Goal: Information Seeking & Learning: Learn about a topic

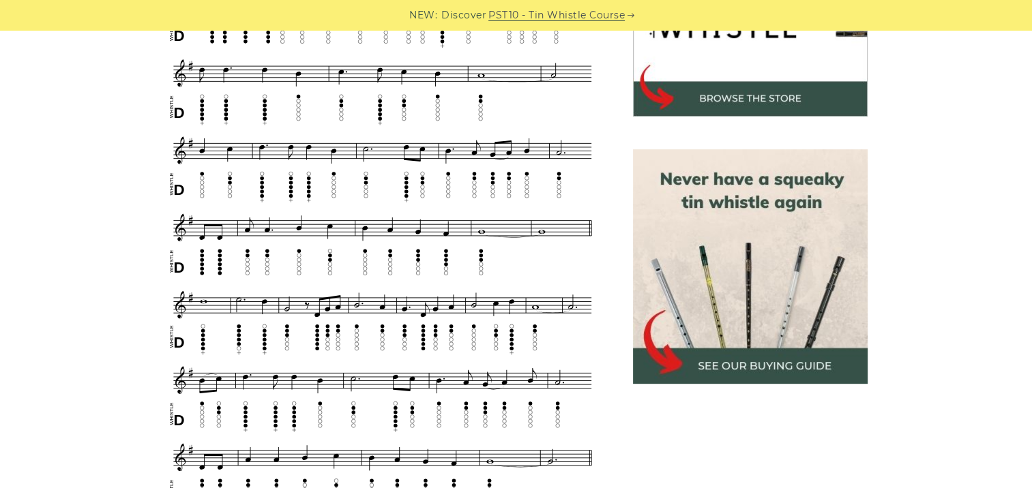
scroll to position [341, 0]
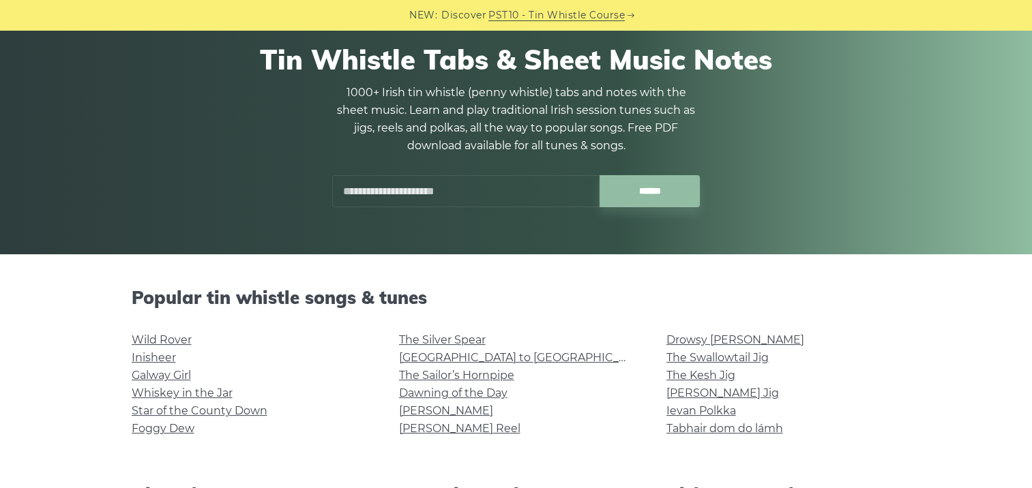
scroll to position [205, 0]
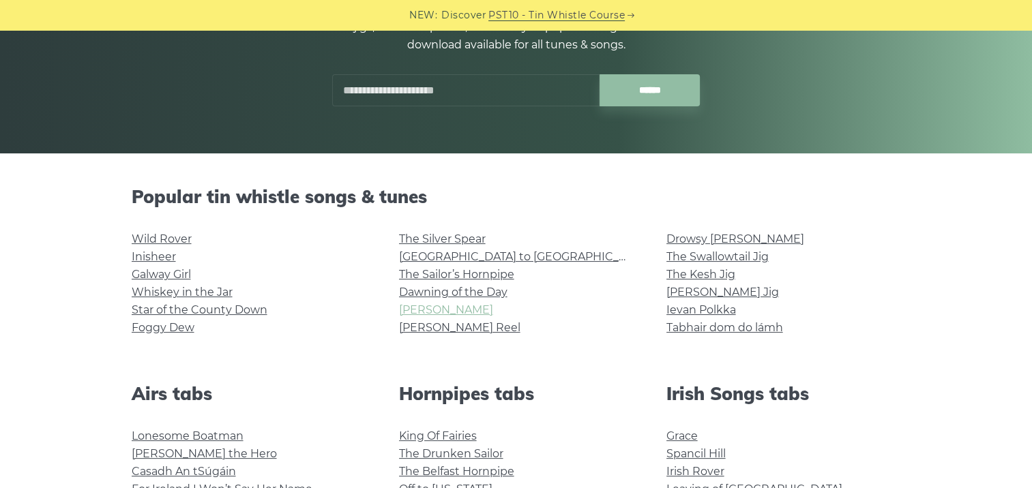
click at [431, 303] on link "[PERSON_NAME]" at bounding box center [446, 309] width 94 height 13
click at [447, 235] on link "The Silver Spear" at bounding box center [442, 239] width 87 height 13
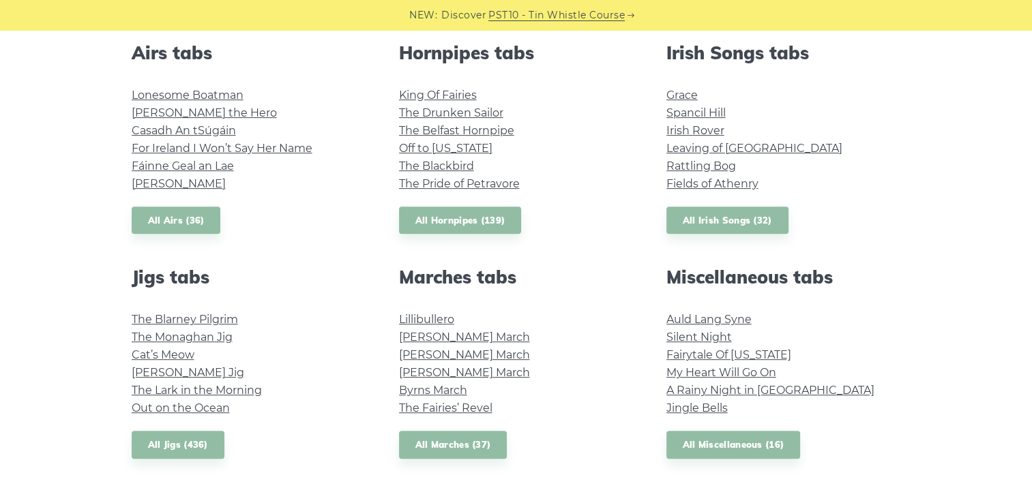
scroll to position [614, 0]
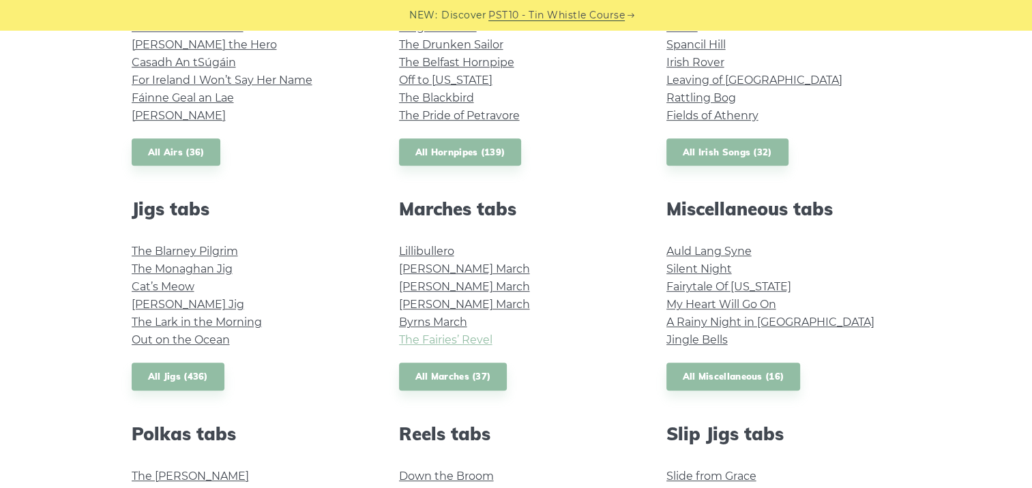
click at [463, 341] on link "The Fairies’ Revel" at bounding box center [445, 339] width 93 height 13
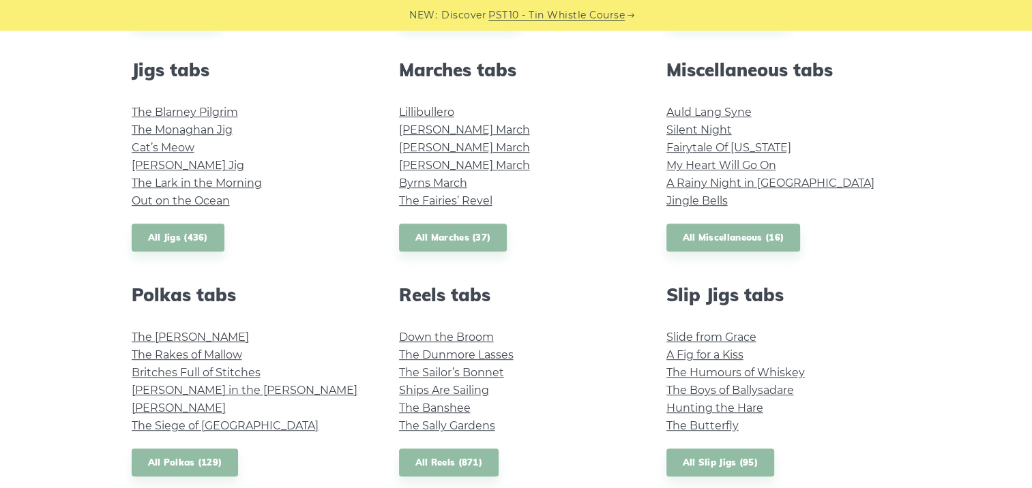
scroll to position [682, 0]
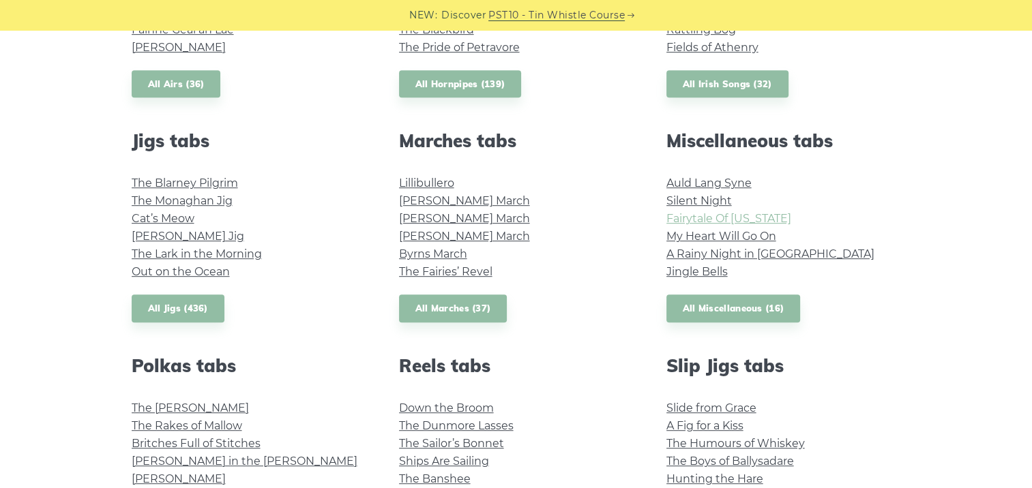
click at [745, 220] on link "Fairytale Of New York" at bounding box center [728, 218] width 125 height 13
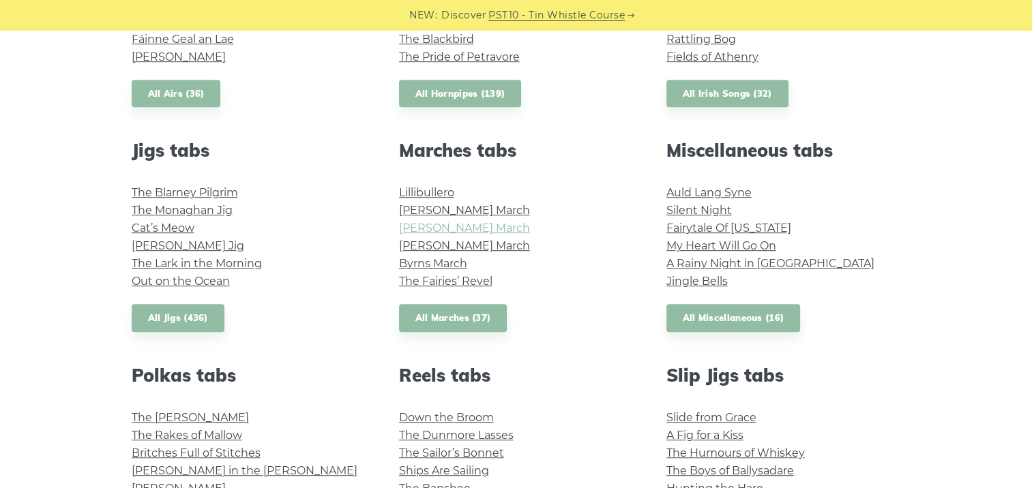
scroll to position [545, 0]
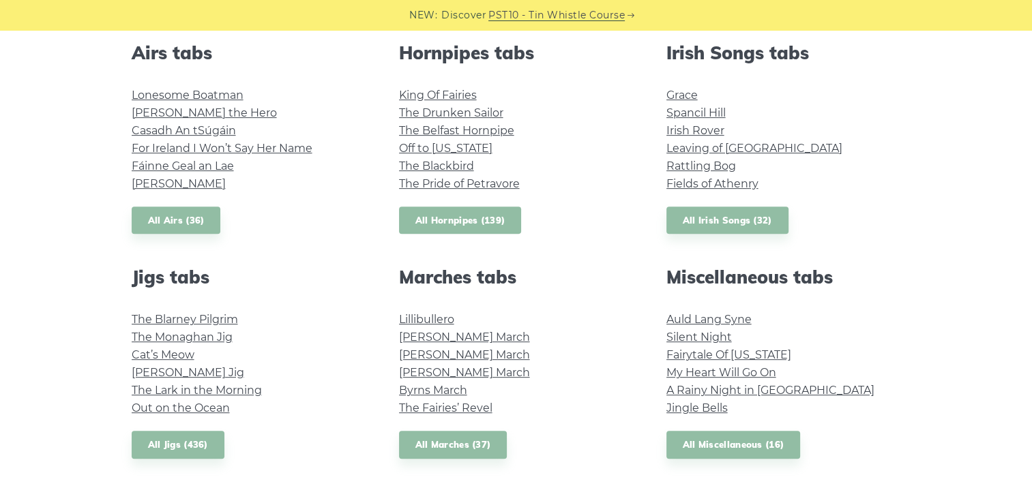
click at [488, 221] on link "All Hornpipes (139)" at bounding box center [460, 221] width 123 height 28
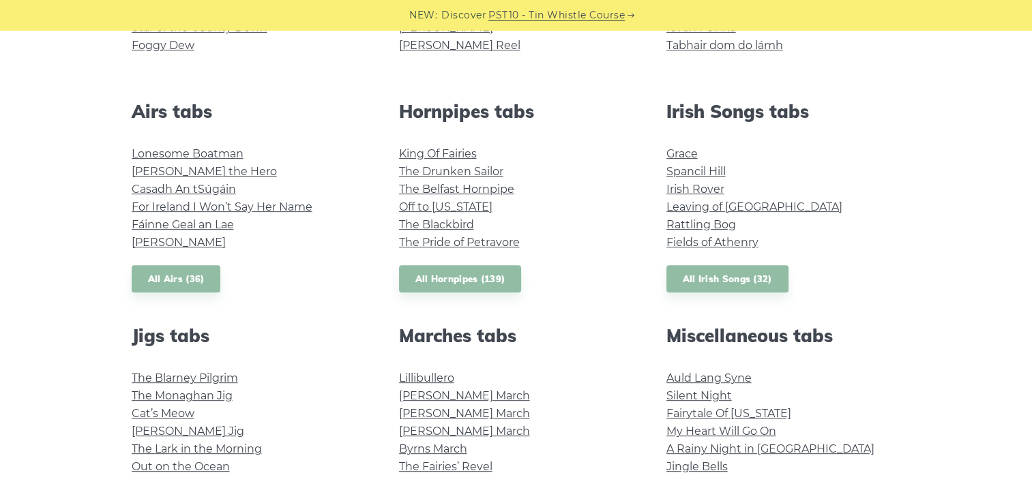
scroll to position [409, 0]
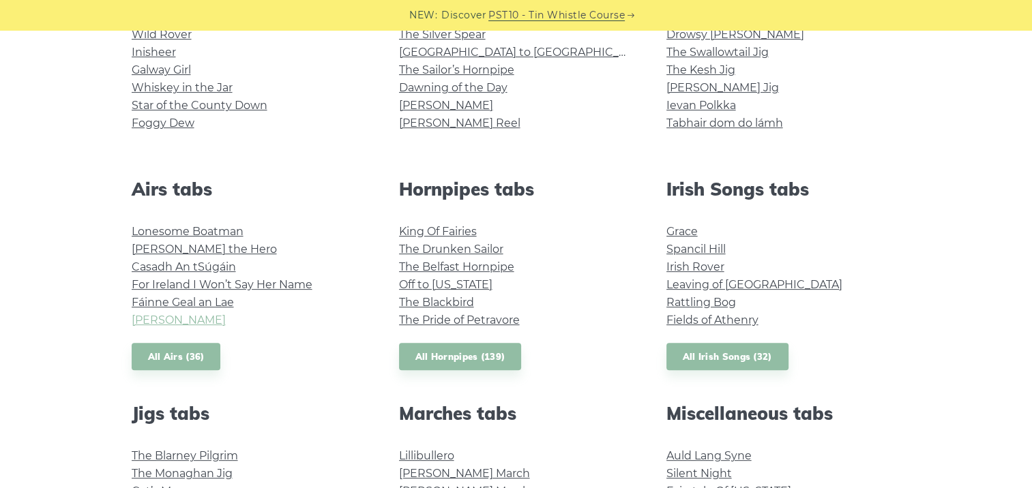
click at [183, 319] on link "[PERSON_NAME]" at bounding box center [179, 320] width 94 height 13
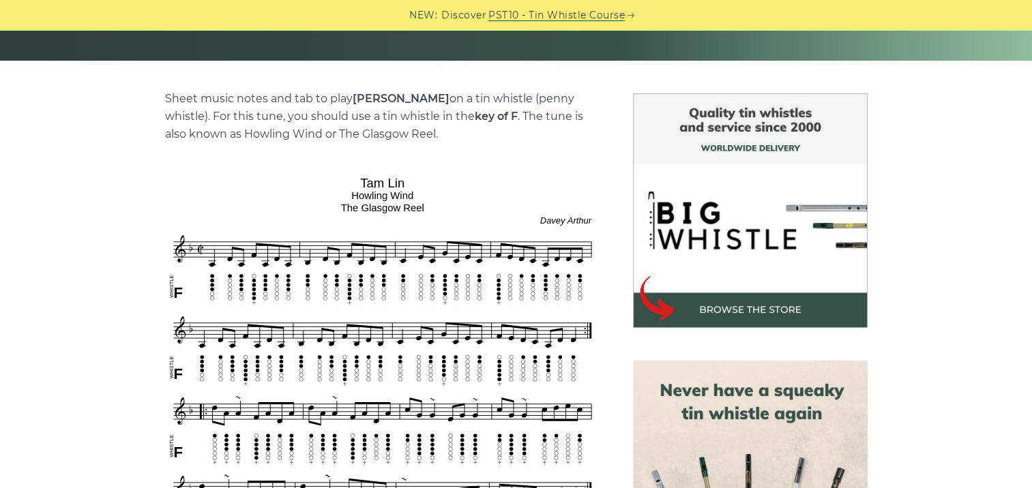
scroll to position [341, 0]
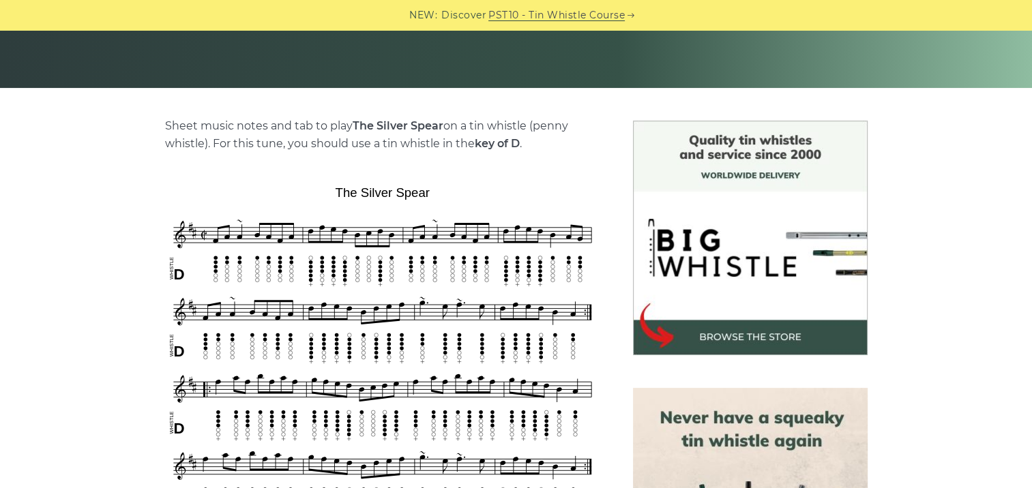
scroll to position [273, 0]
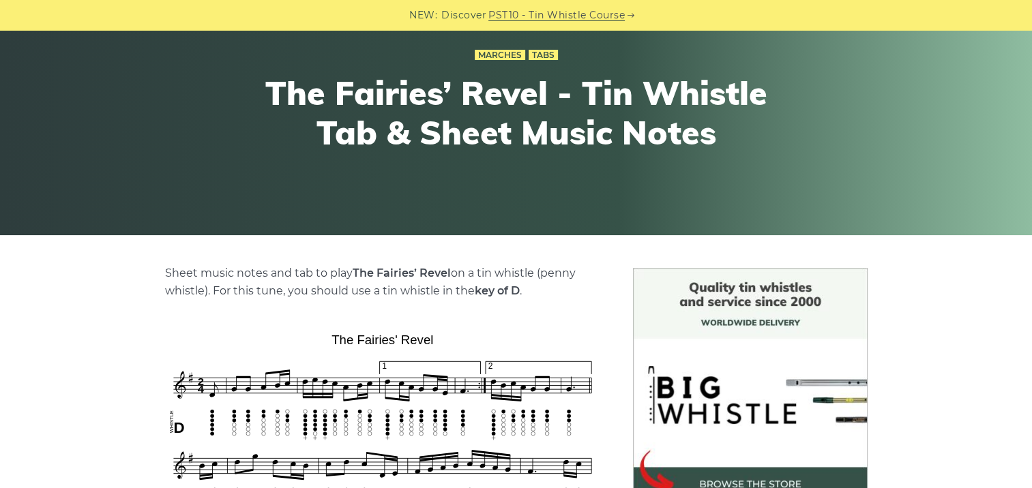
scroll to position [273, 0]
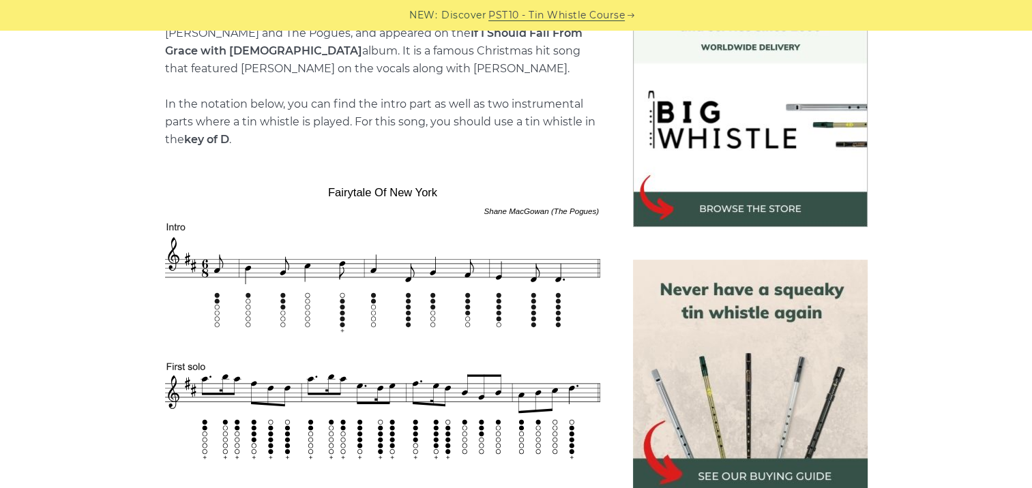
scroll to position [477, 0]
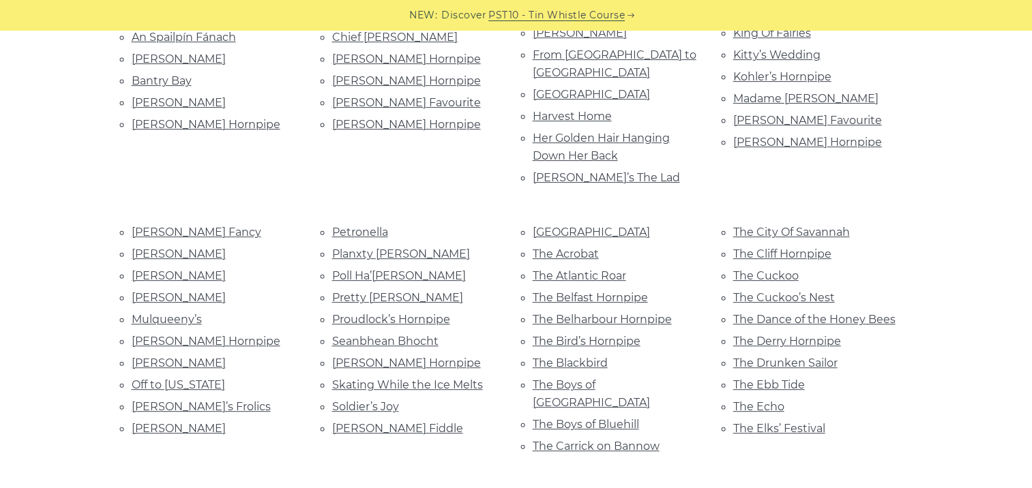
scroll to position [477, 0]
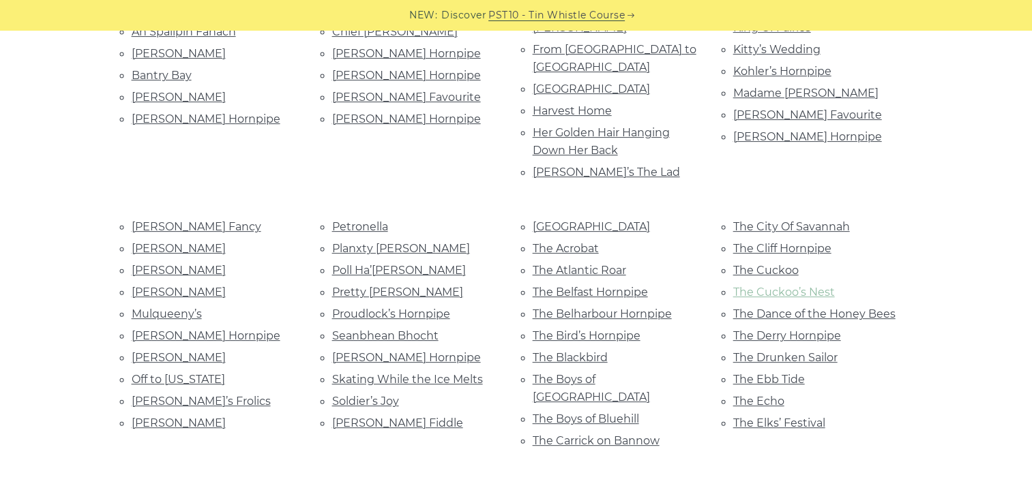
click at [783, 286] on link "The Cuckoo’s Nest" at bounding box center [784, 292] width 102 height 13
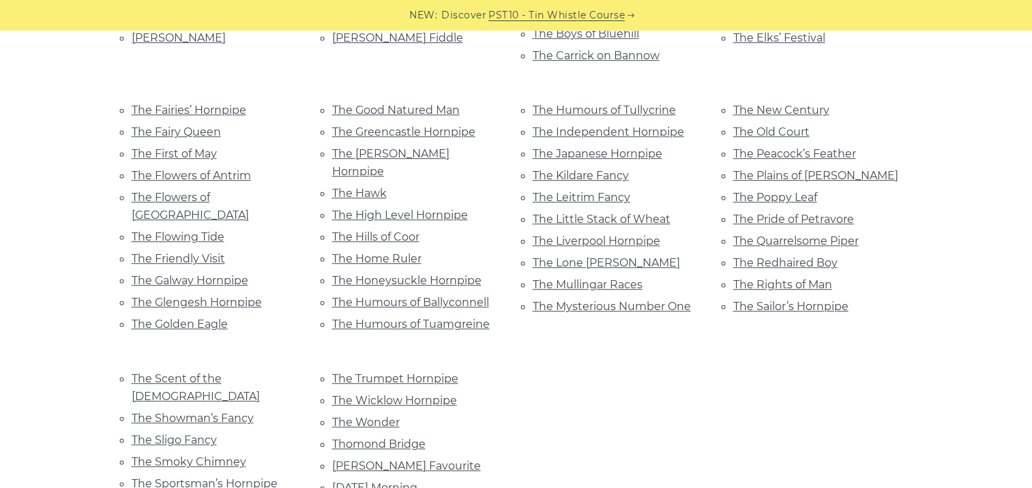
scroll to position [886, 0]
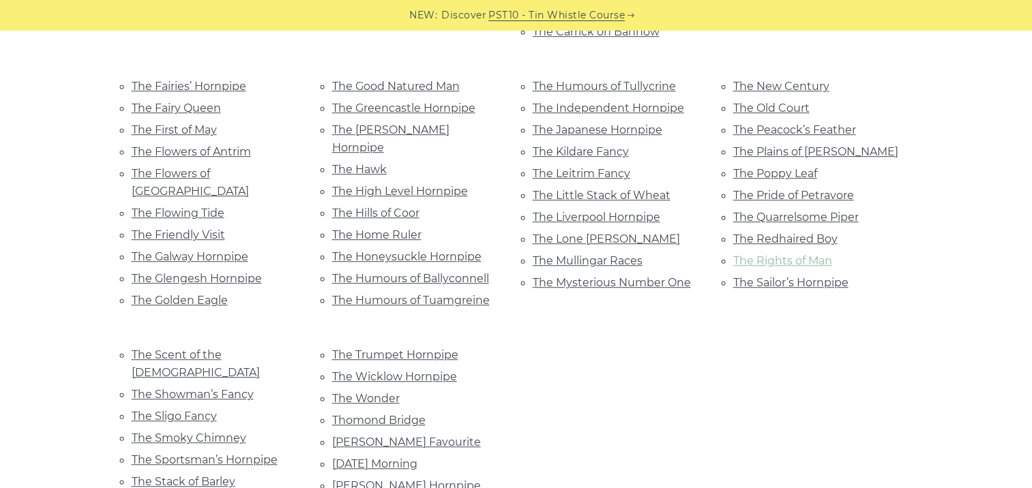
click at [775, 254] on link "The Rights of Man" at bounding box center [782, 260] width 99 height 13
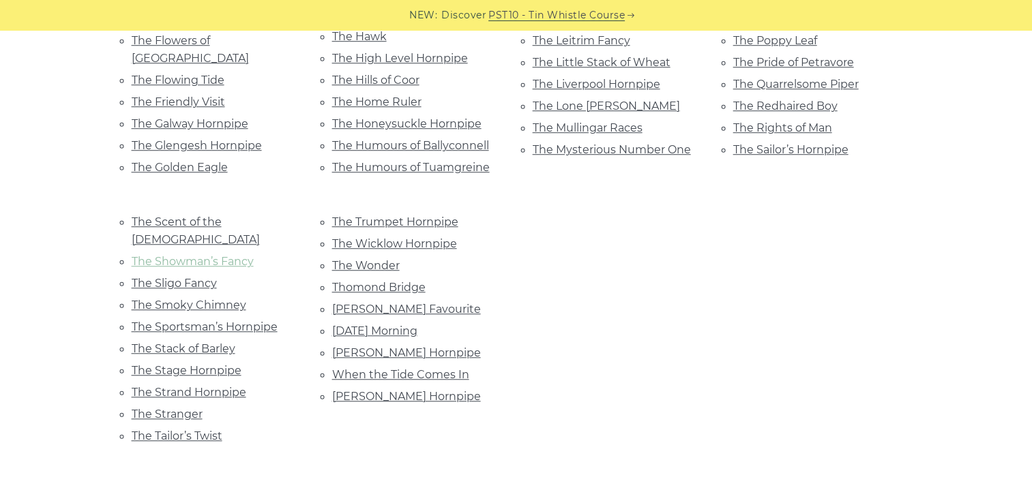
scroll to position [1023, 0]
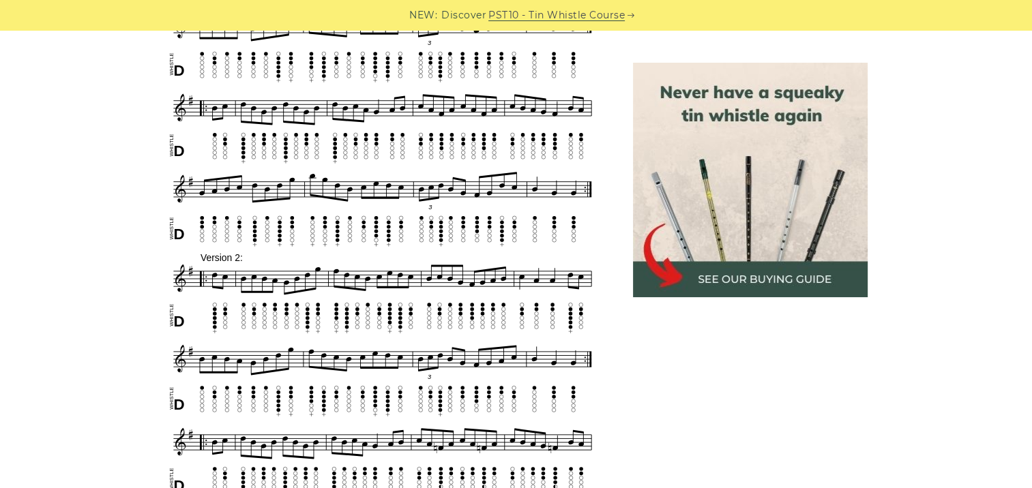
scroll to position [886, 0]
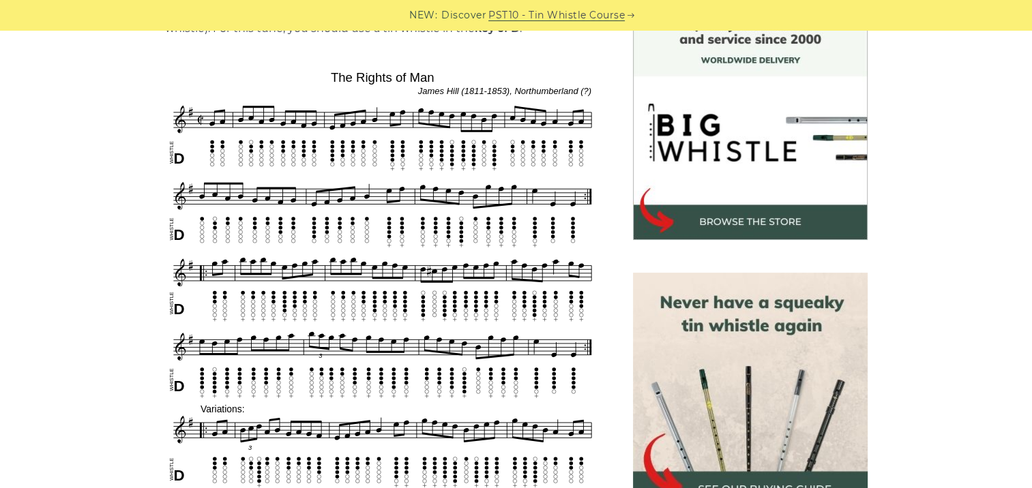
scroll to position [409, 0]
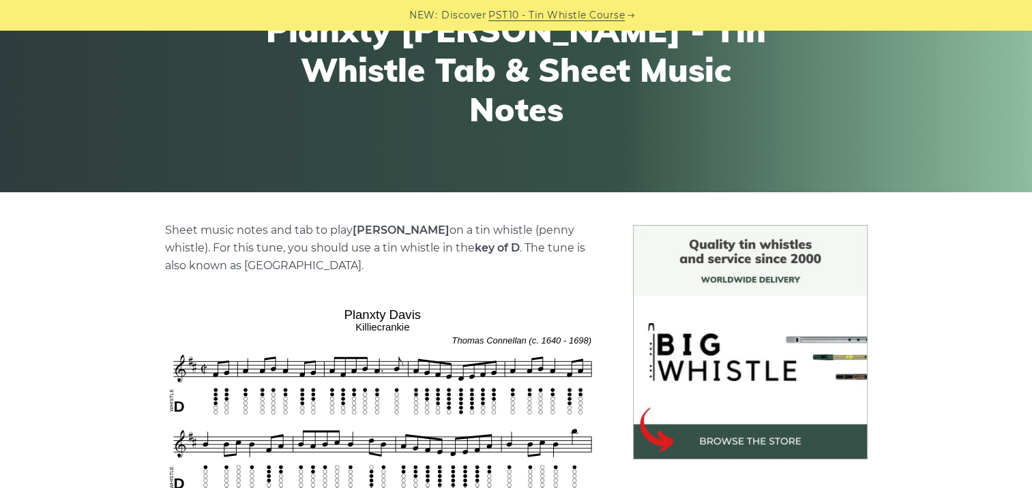
scroll to position [341, 0]
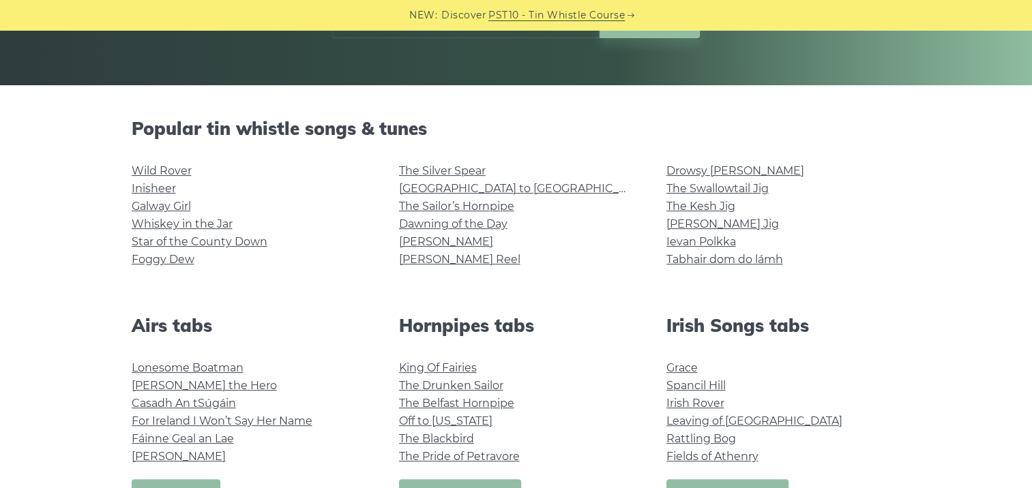
scroll to position [341, 0]
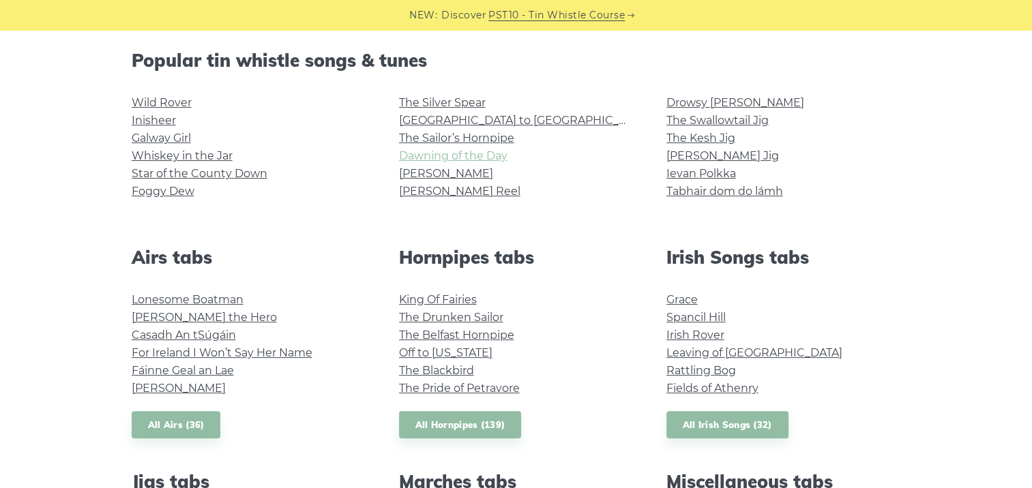
click at [459, 151] on link "Dawning of the Day" at bounding box center [453, 155] width 108 height 13
click at [178, 421] on link "All Airs (36)" at bounding box center [176, 425] width 89 height 28
click at [480, 425] on link "All Hornpipes (139)" at bounding box center [460, 425] width 123 height 28
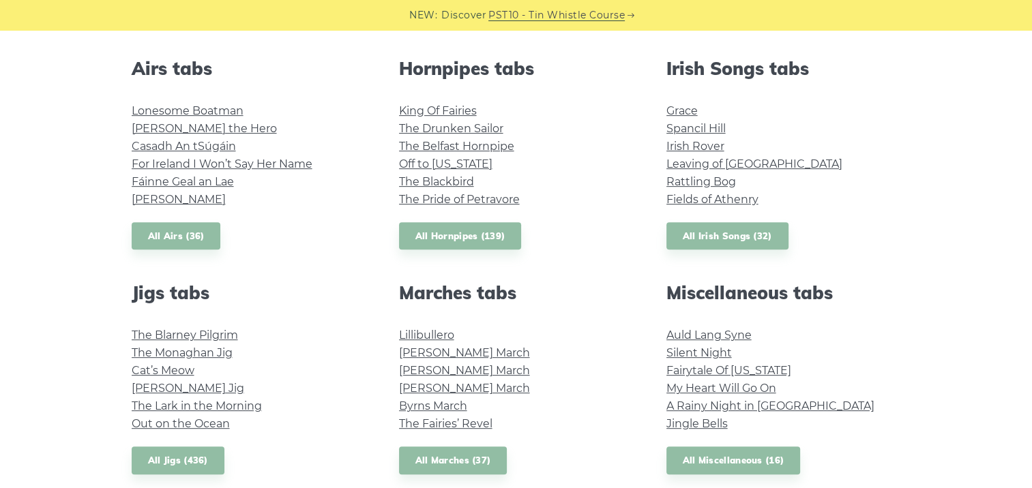
scroll to position [614, 0]
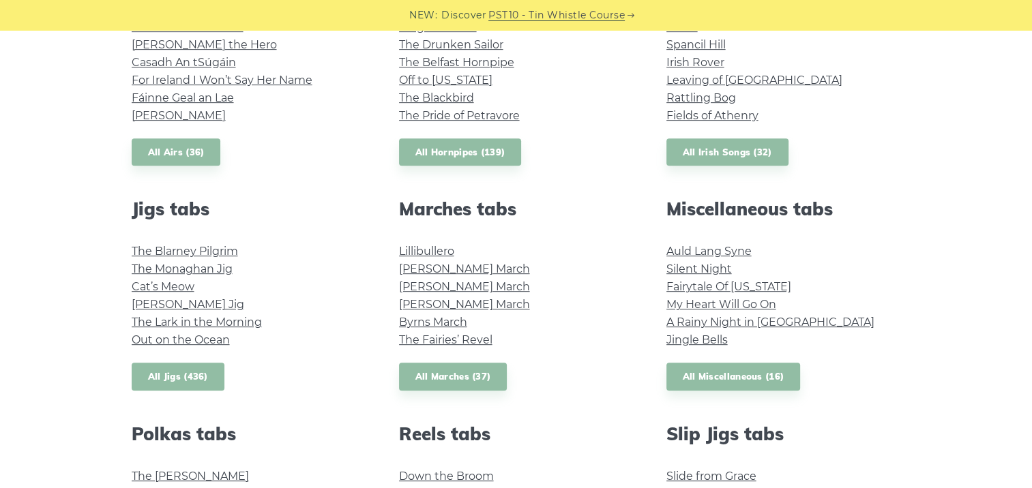
click at [203, 374] on link "All Jigs (436)" at bounding box center [178, 377] width 93 height 28
click at [460, 365] on link "All Marches (37)" at bounding box center [453, 377] width 108 height 28
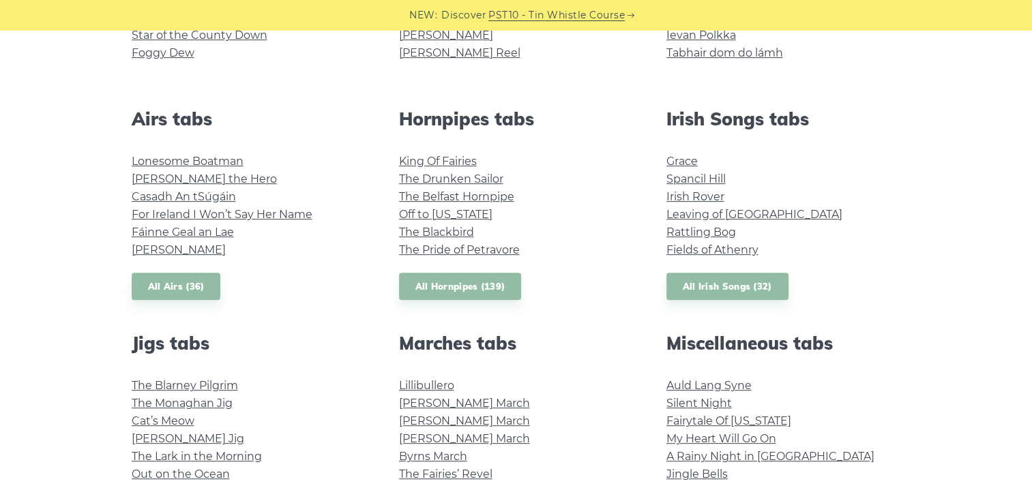
scroll to position [477, 0]
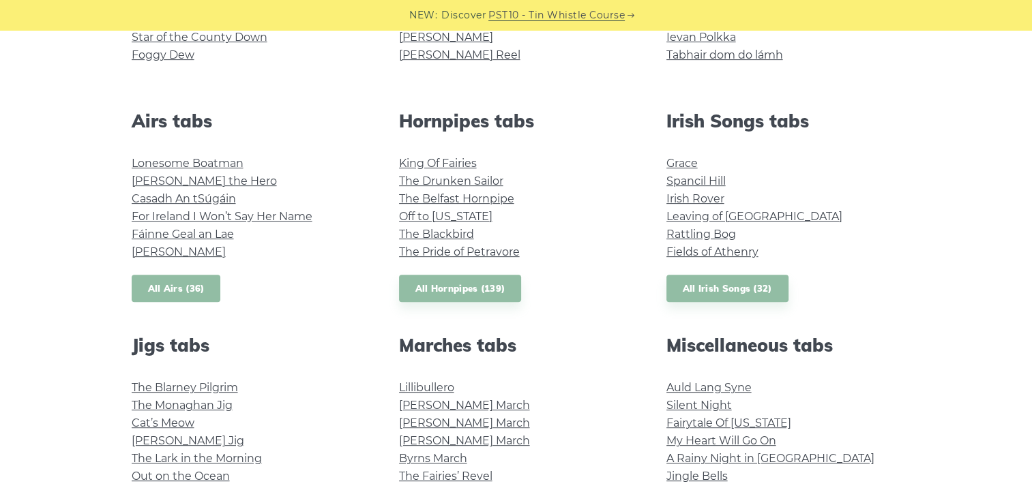
click at [179, 278] on link "All Airs (36)" at bounding box center [176, 289] width 89 height 28
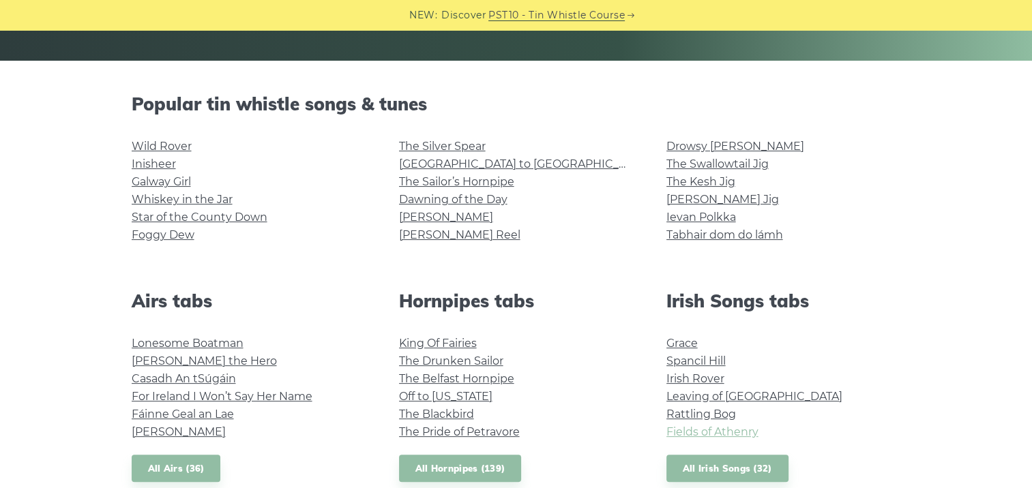
scroll to position [341, 0]
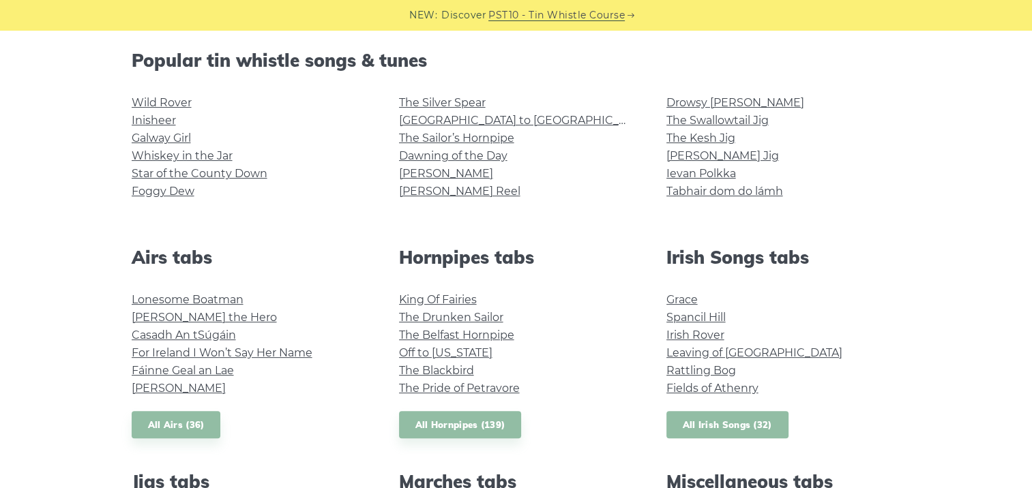
click at [746, 433] on link "All Irish Songs (32)" at bounding box center [727, 425] width 122 height 28
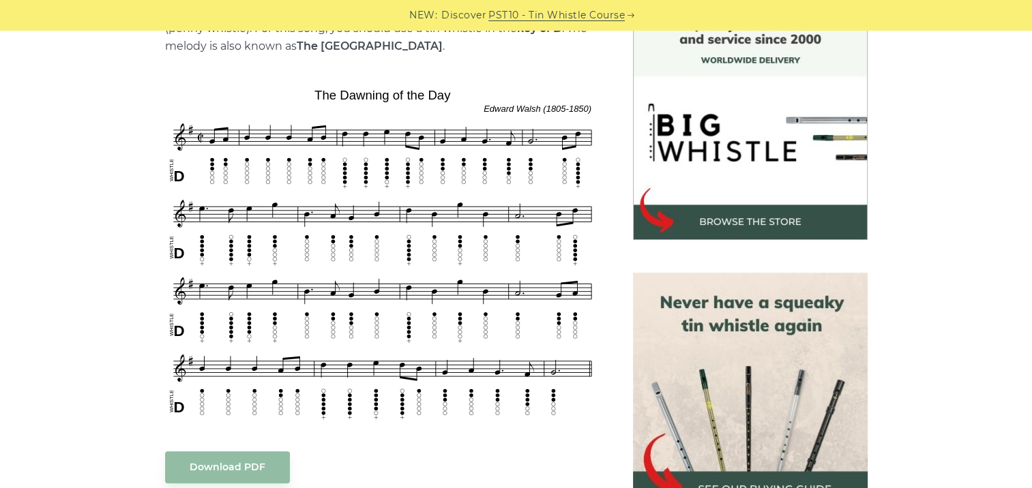
scroll to position [409, 0]
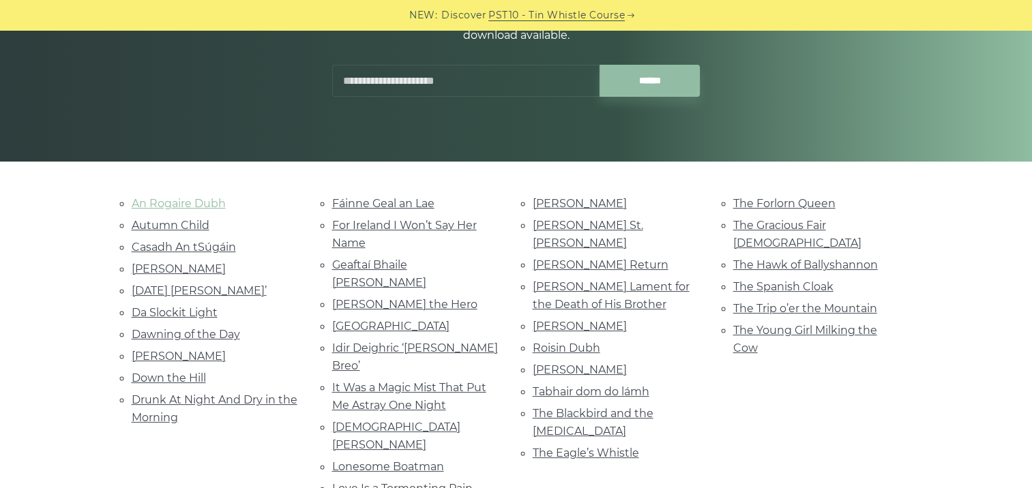
scroll to position [205, 0]
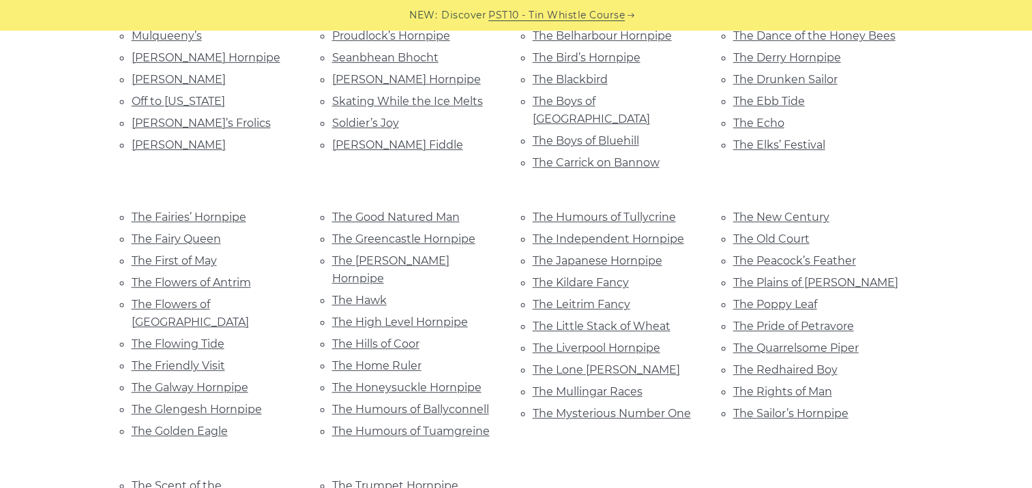
scroll to position [750, 0]
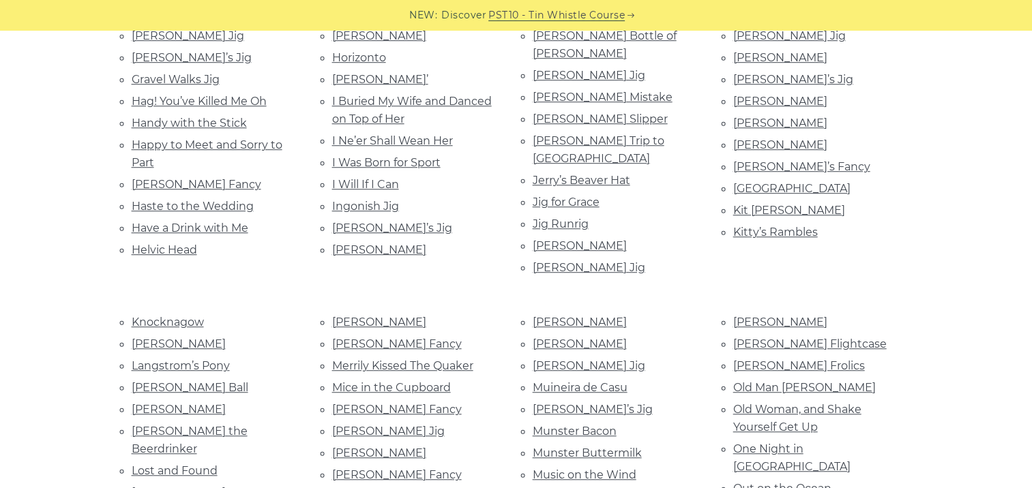
scroll to position [955, 0]
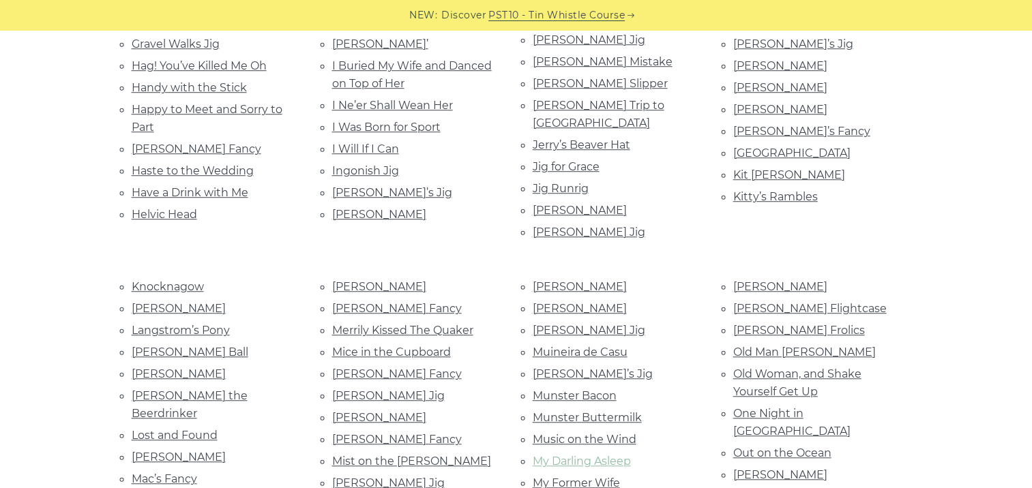
click at [601, 455] on link "My Darling Asleep" at bounding box center [582, 461] width 98 height 13
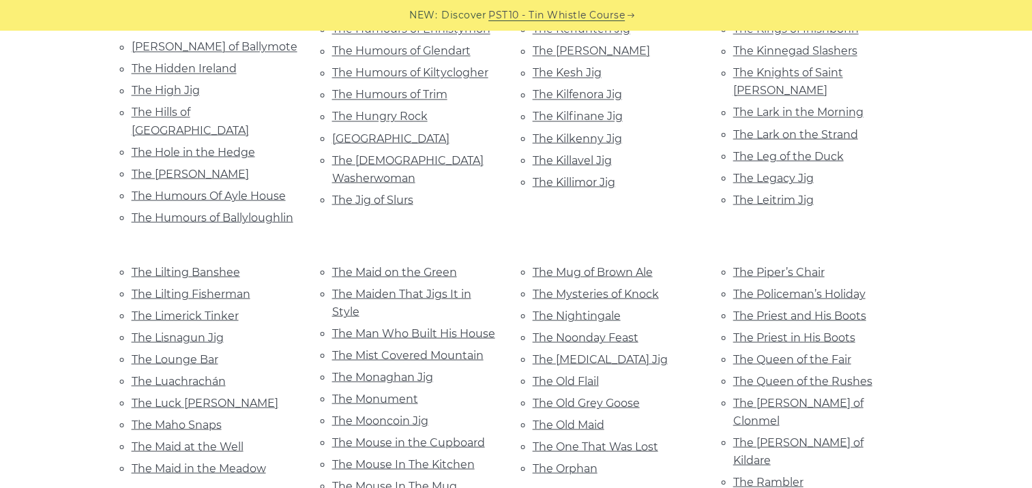
scroll to position [2523, 0]
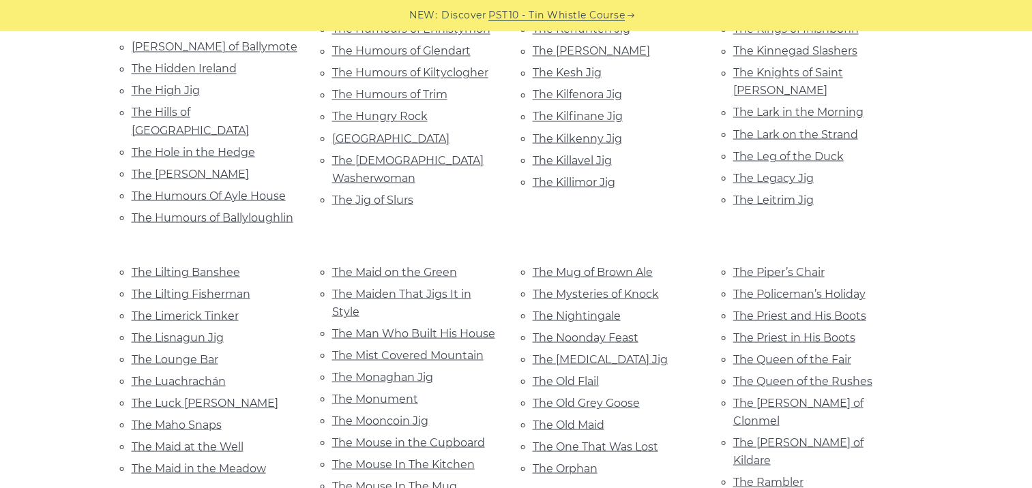
scroll to position [2455, 0]
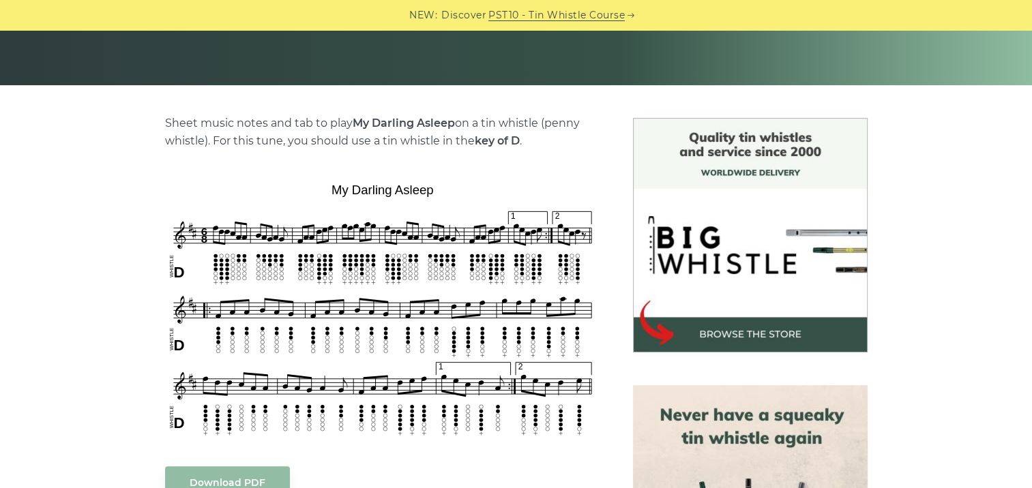
scroll to position [409, 0]
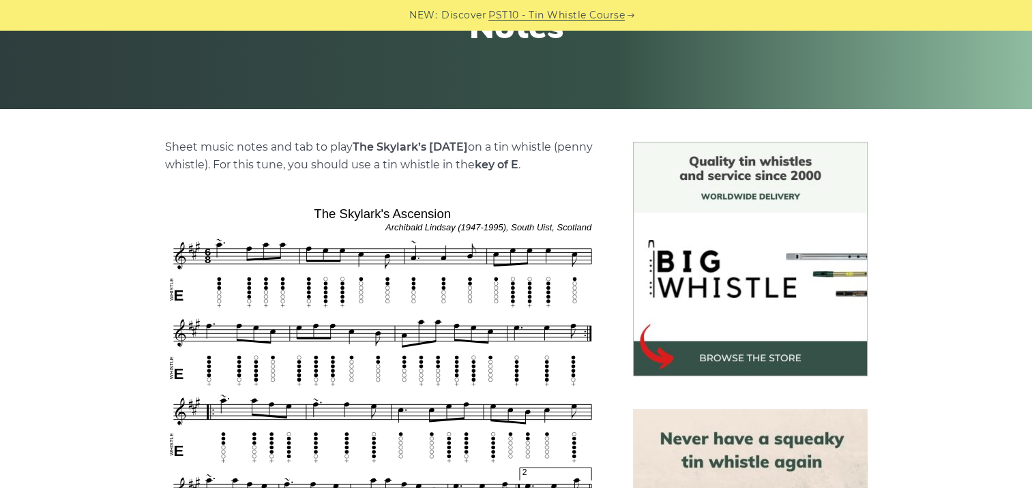
scroll to position [273, 0]
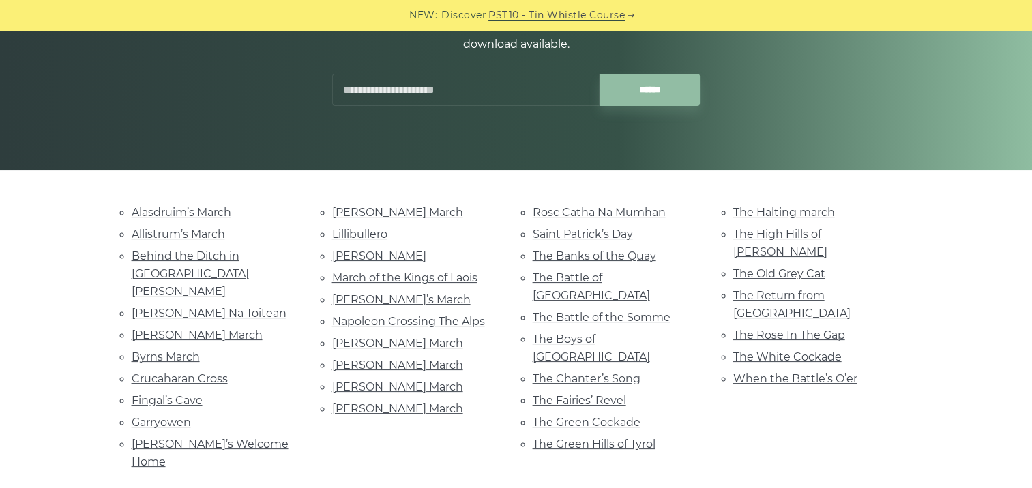
scroll to position [205, 0]
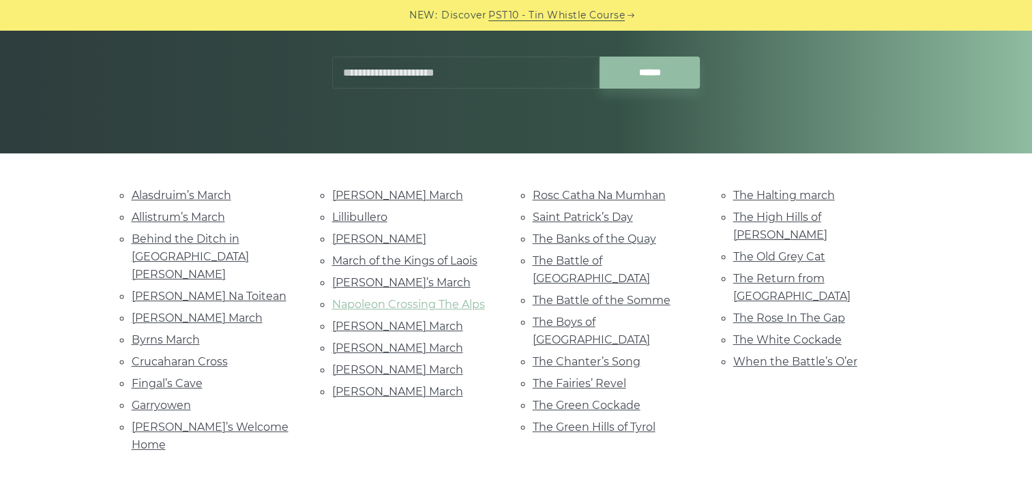
click at [395, 298] on link "Napoleon Crossing The Alps" at bounding box center [408, 304] width 153 height 13
click at [409, 284] on link "Mummer’s March" at bounding box center [401, 282] width 138 height 13
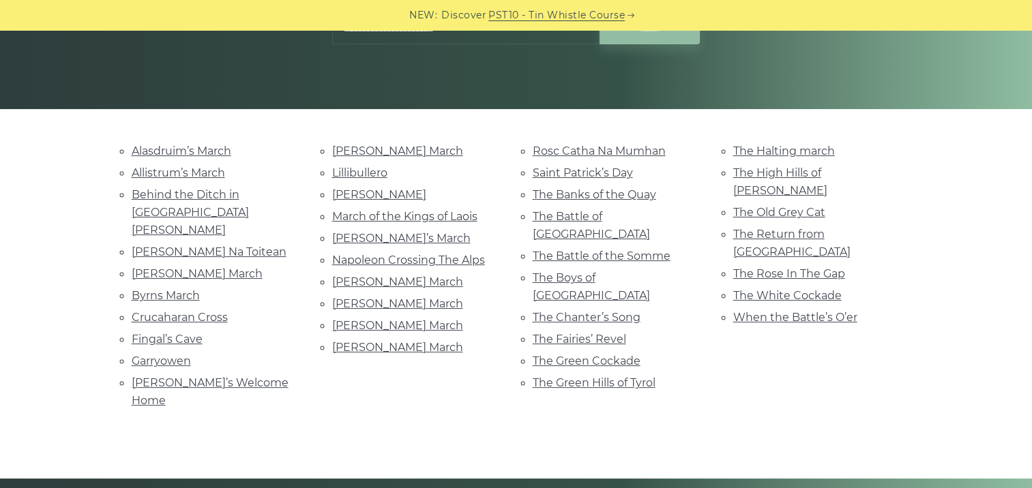
scroll to position [273, 0]
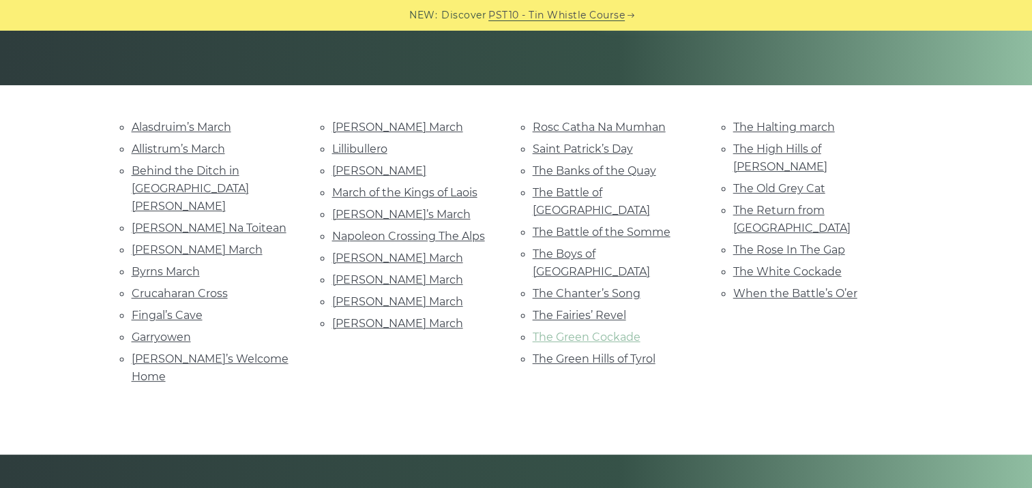
click at [586, 331] on link "The Green Cockade" at bounding box center [587, 337] width 108 height 13
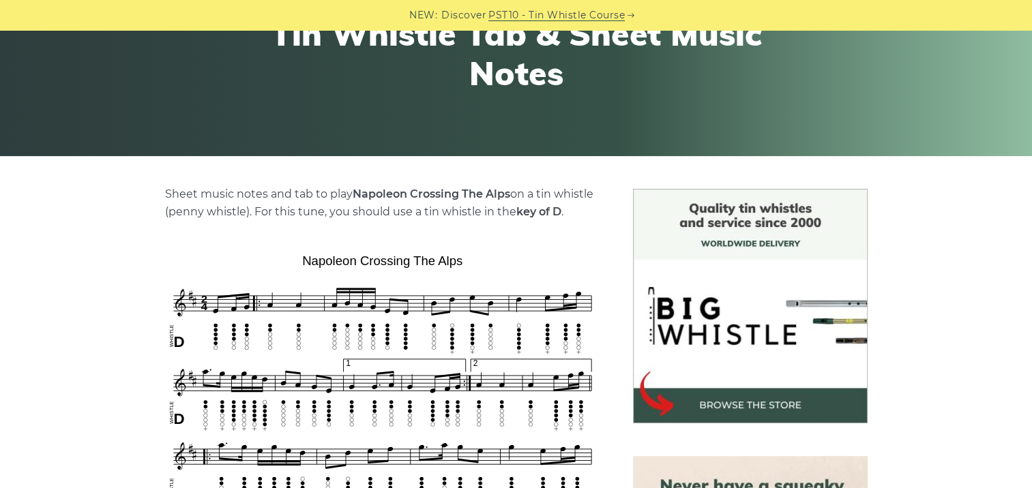
scroll to position [273, 0]
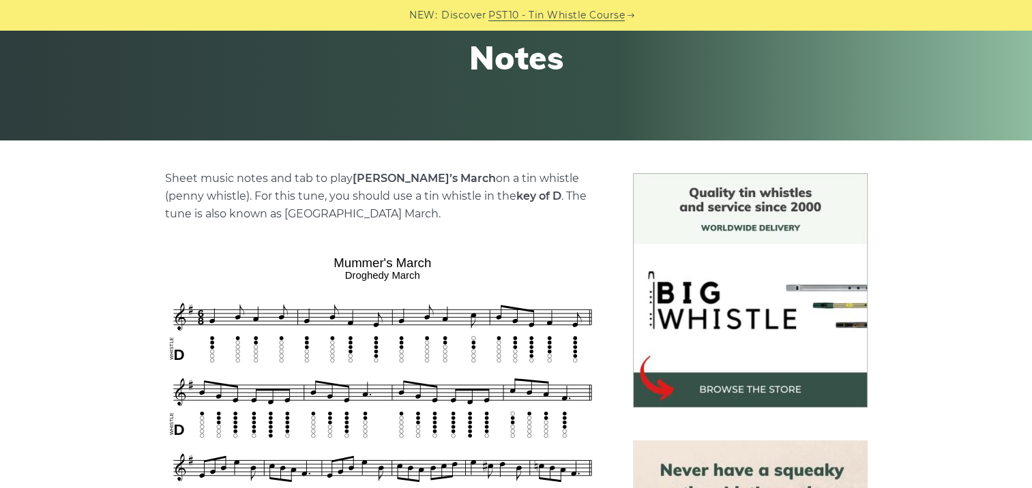
scroll to position [273, 0]
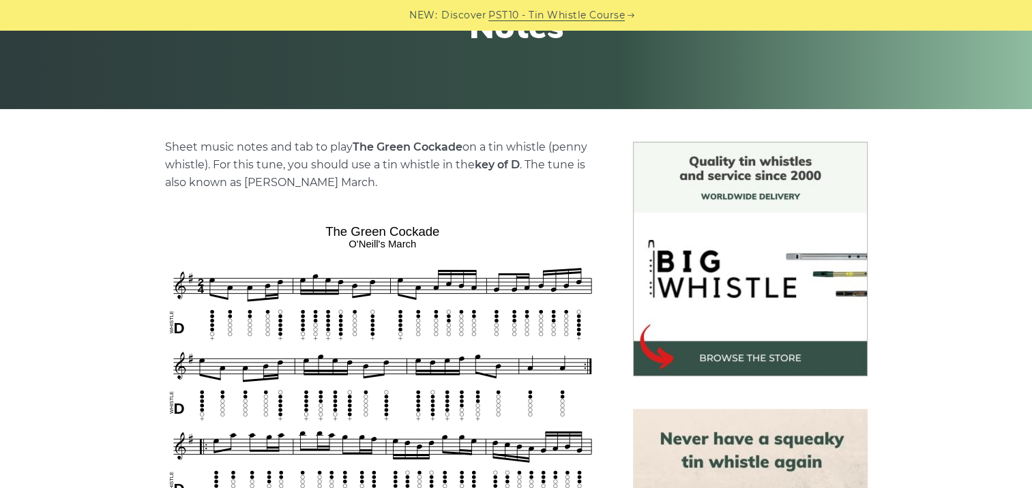
scroll to position [273, 0]
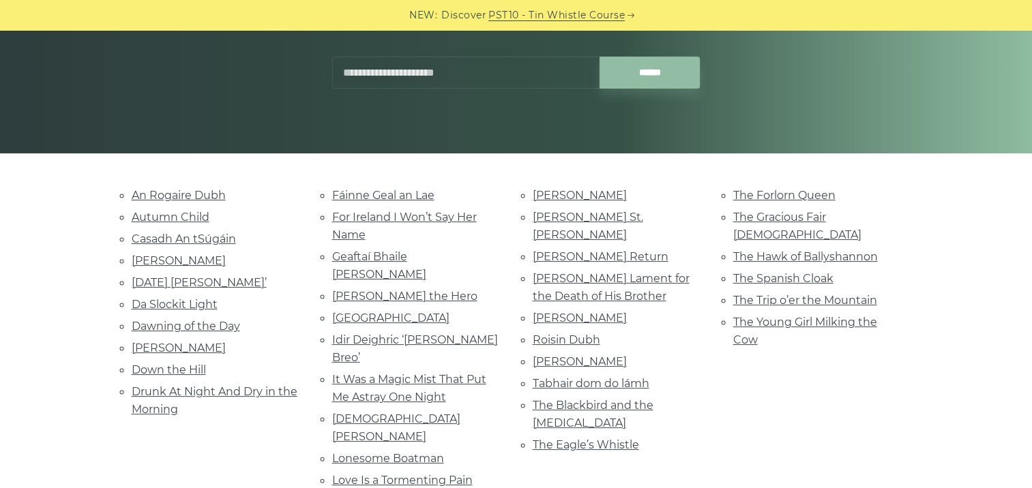
scroll to position [341, 0]
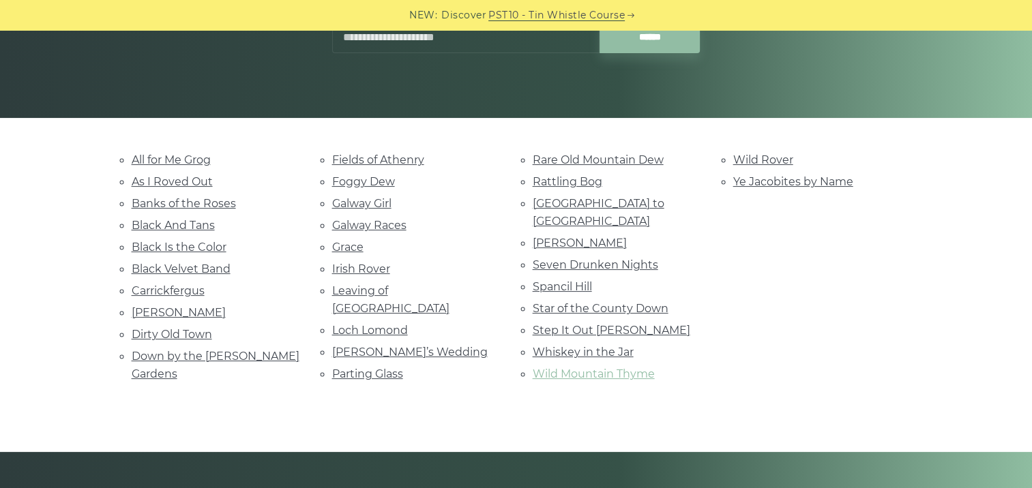
scroll to position [273, 0]
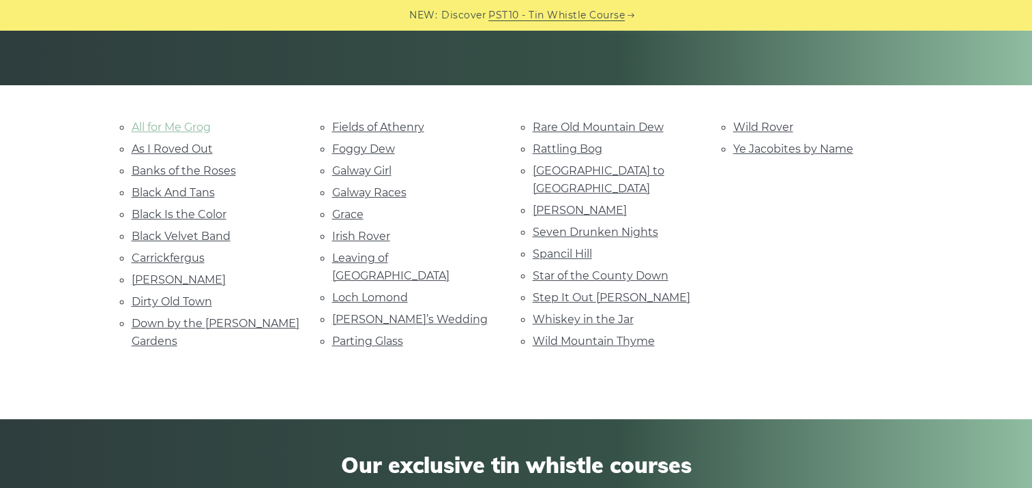
click at [183, 121] on link "All for Me Grog" at bounding box center [171, 127] width 79 height 13
click at [363, 252] on link "Leaving of Liverpool" at bounding box center [390, 267] width 117 height 31
click at [371, 149] on link "Foggy Dew" at bounding box center [363, 149] width 63 height 13
click at [746, 147] on link "Ye Jacobites by Name" at bounding box center [793, 149] width 120 height 13
click at [581, 149] on link "Rattling Bog" at bounding box center [568, 149] width 70 height 13
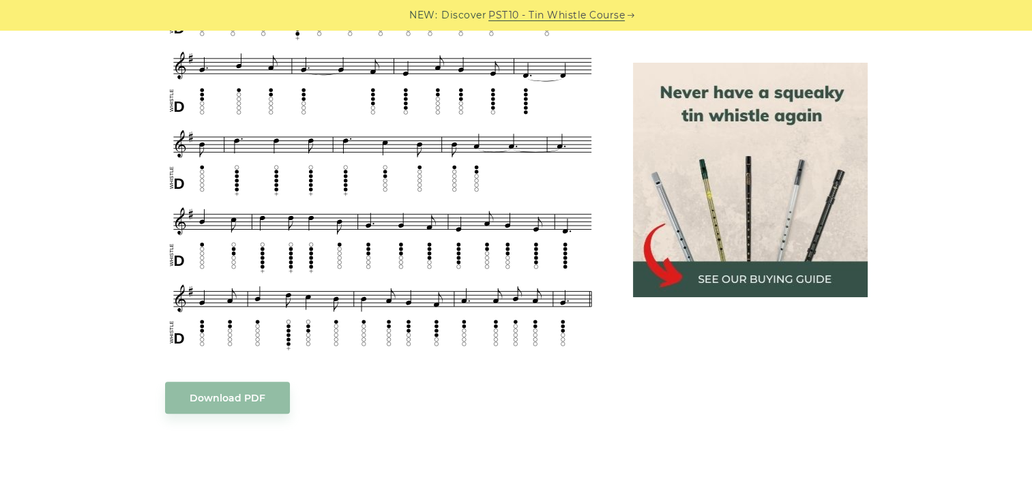
scroll to position [750, 0]
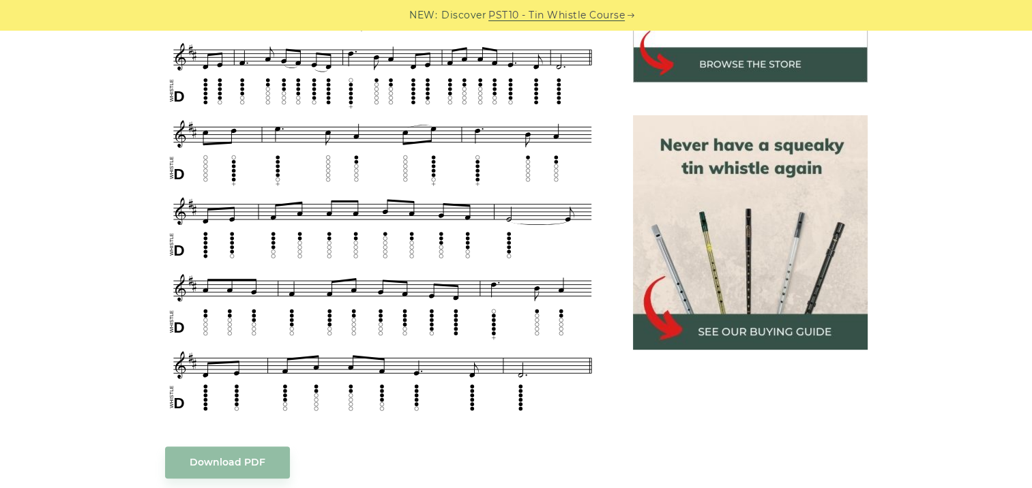
scroll to position [545, 0]
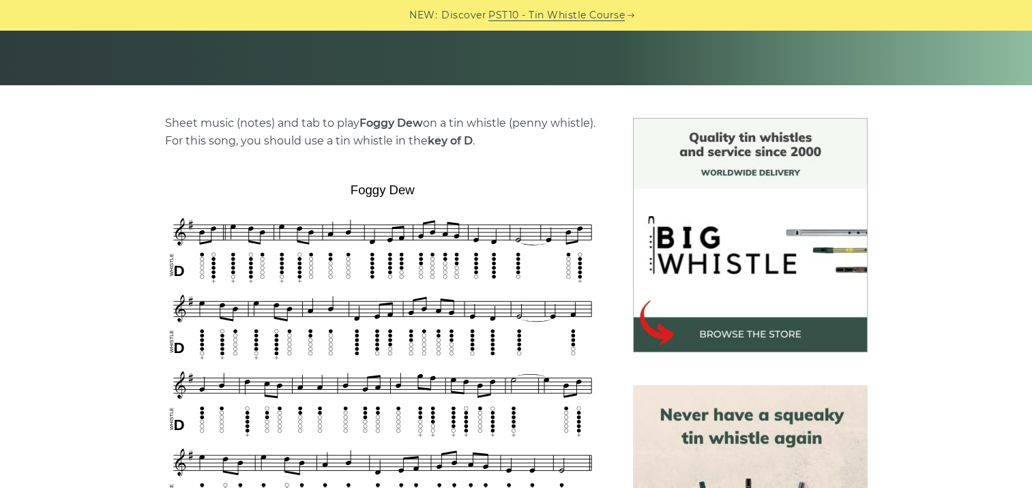
scroll to position [341, 0]
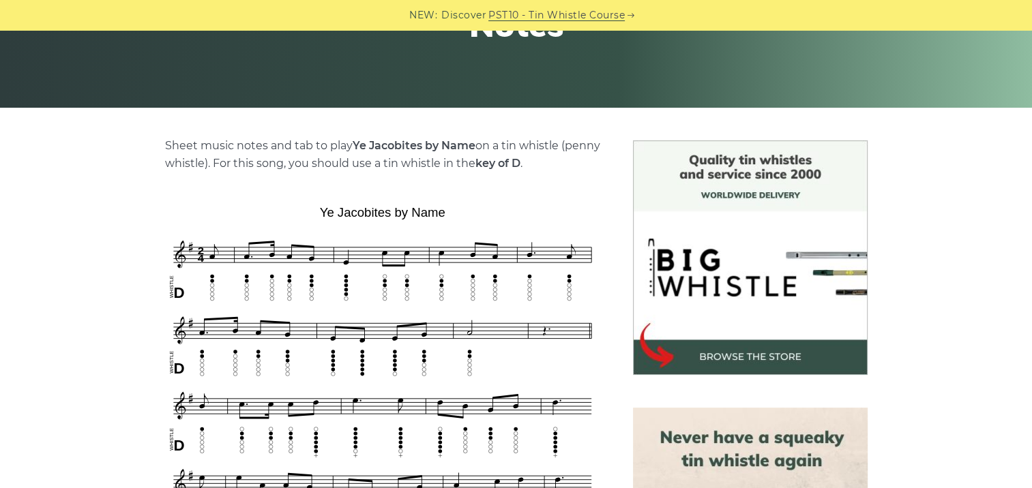
scroll to position [273, 0]
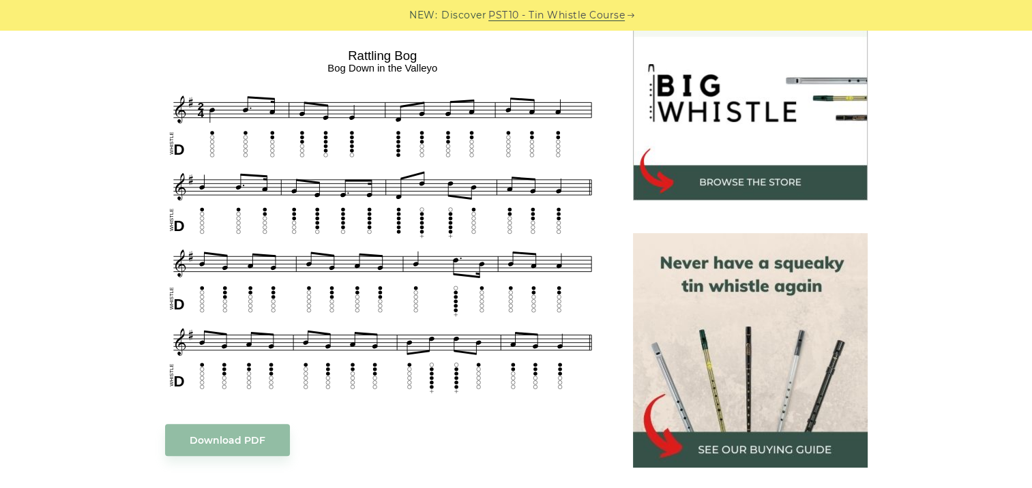
scroll to position [409, 0]
